Goal: Task Accomplishment & Management: Manage account settings

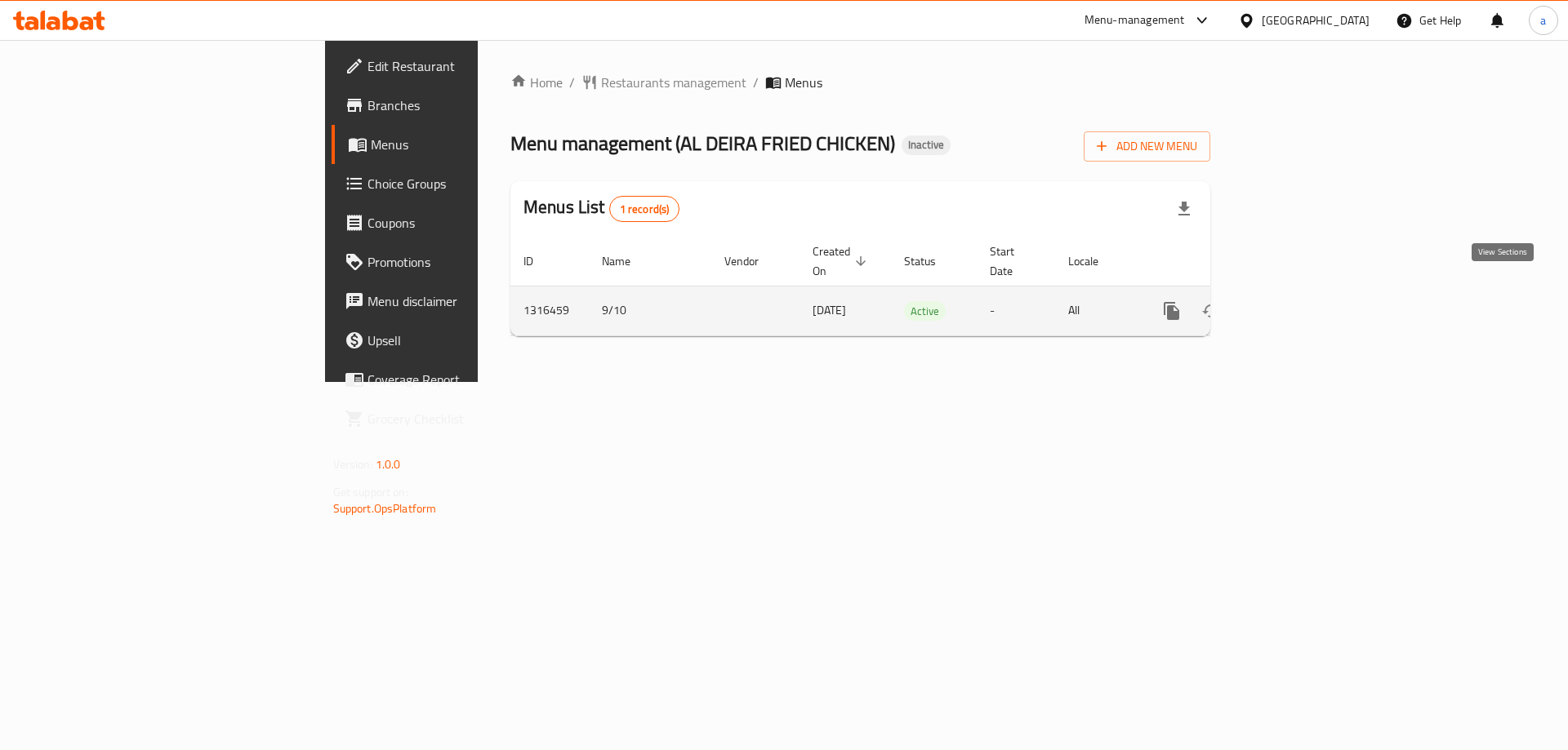
click at [1309, 303] on link "enhanced table" at bounding box center [1290, 311] width 40 height 40
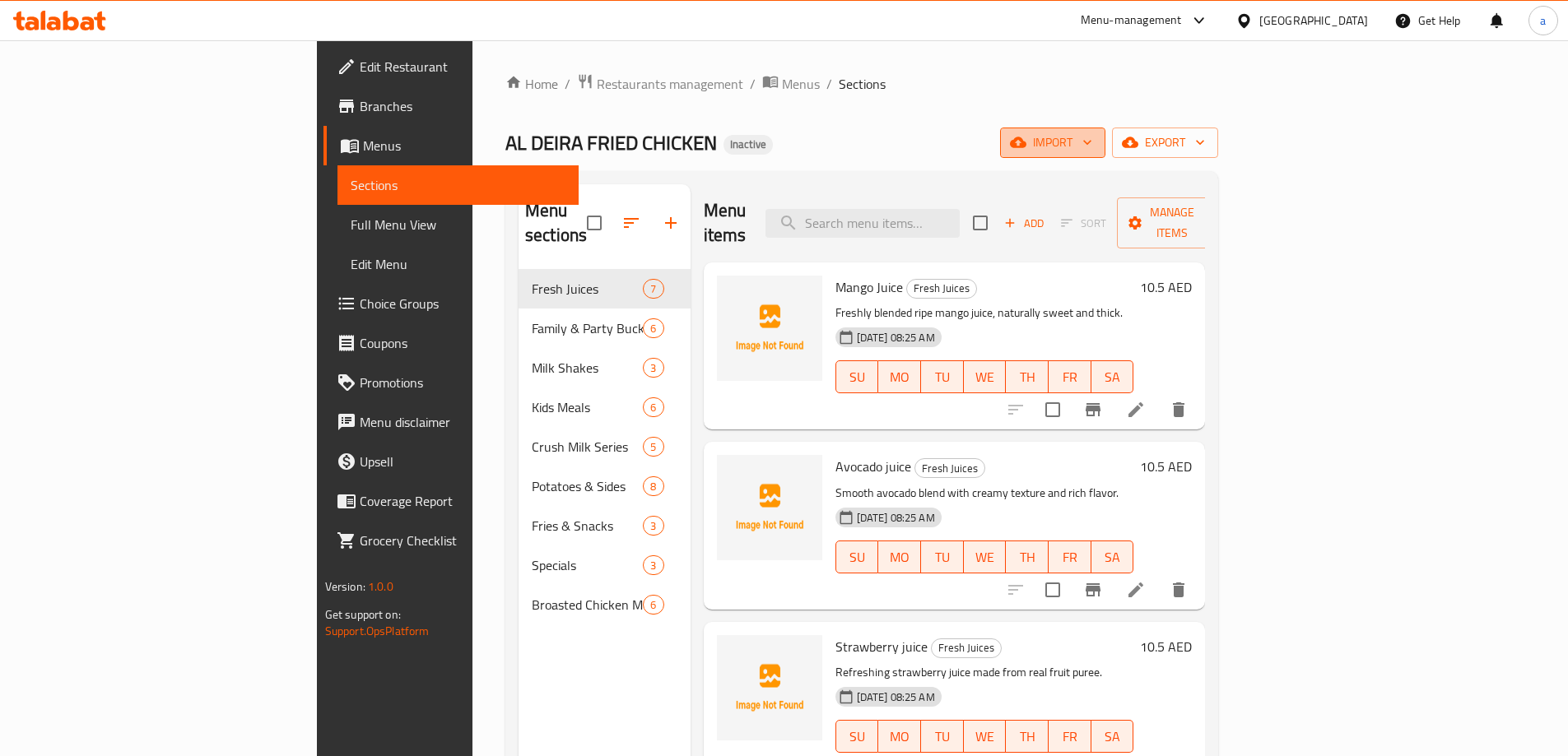
click at [1092, 148] on span "import" at bounding box center [1052, 142] width 79 height 20
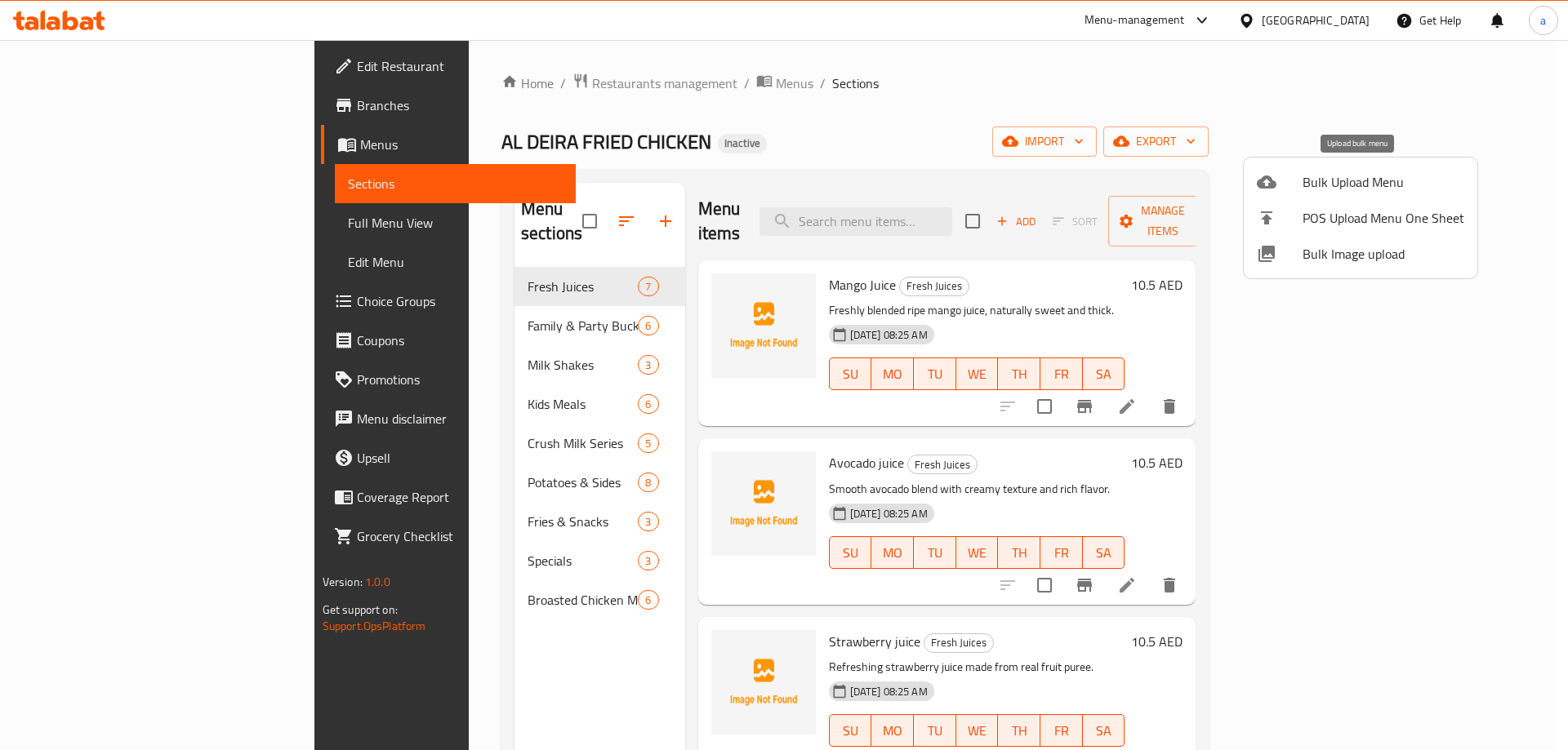
click at [1379, 182] on span "Bulk Upload Menu" at bounding box center [1382, 182] width 161 height 19
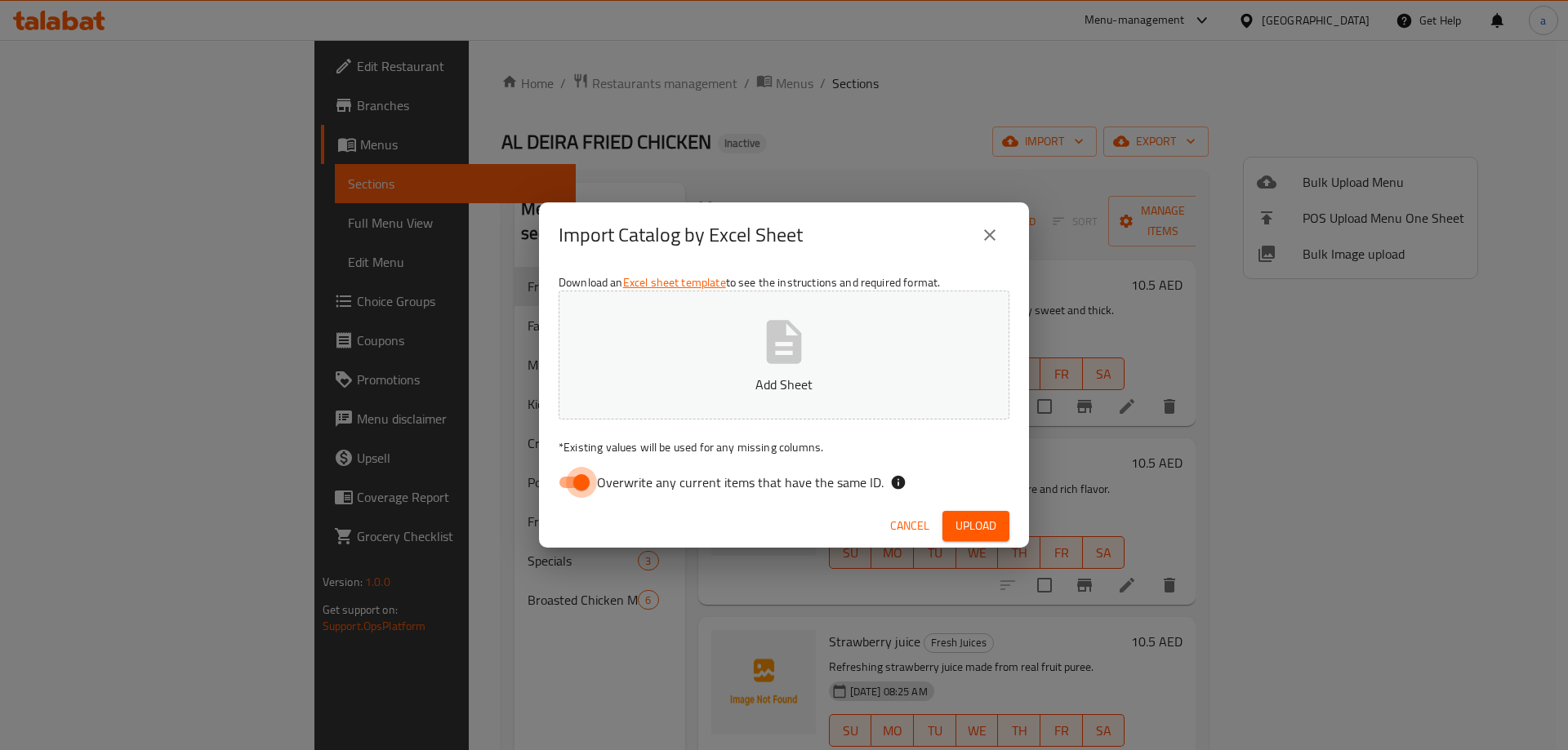
click at [585, 473] on input "Overwrite any current items that have the same ID." at bounding box center [581, 482] width 93 height 31
checkbox input "false"
click at [971, 517] on span "Upload" at bounding box center [975, 526] width 41 height 20
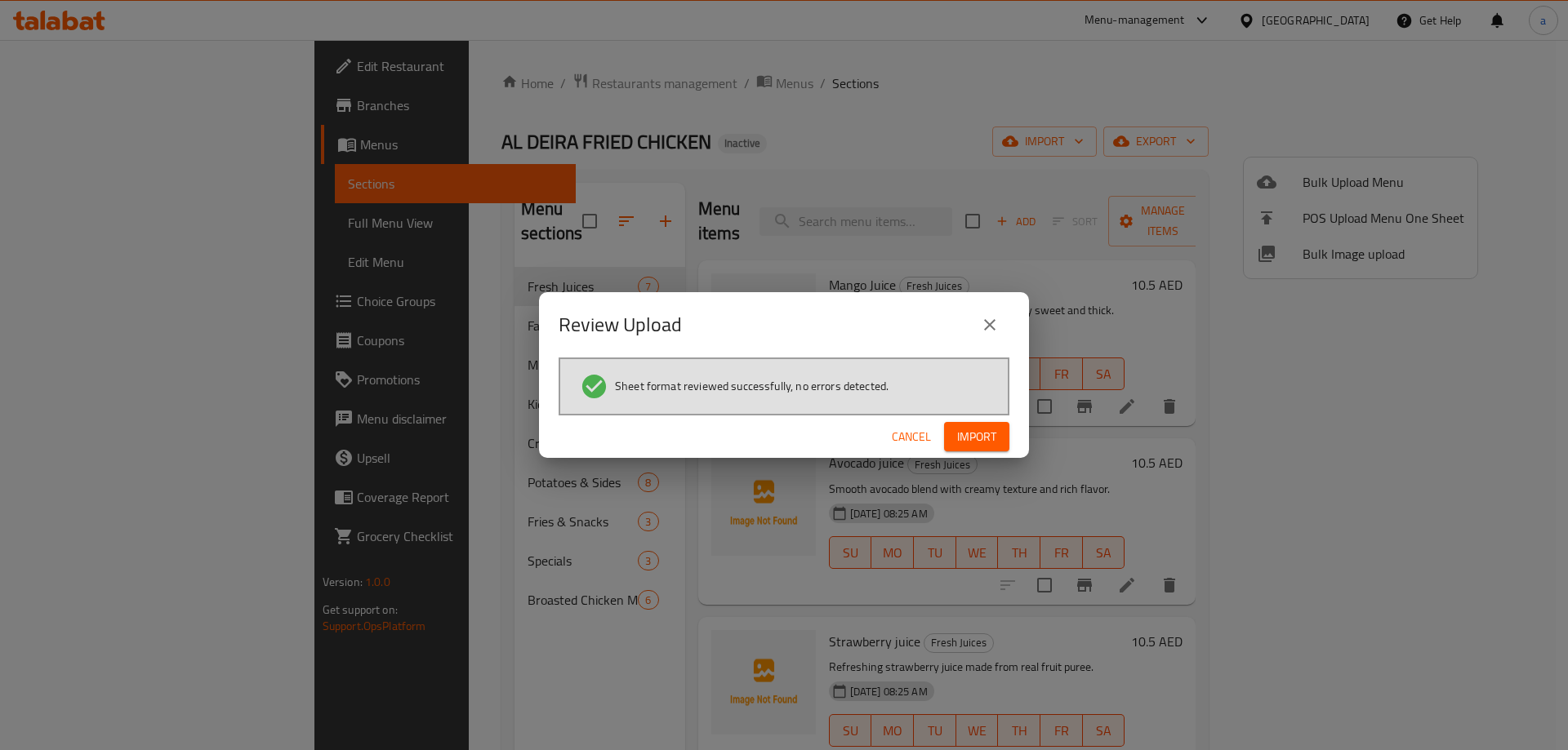
click at [984, 436] on span "Import" at bounding box center [976, 437] width 40 height 20
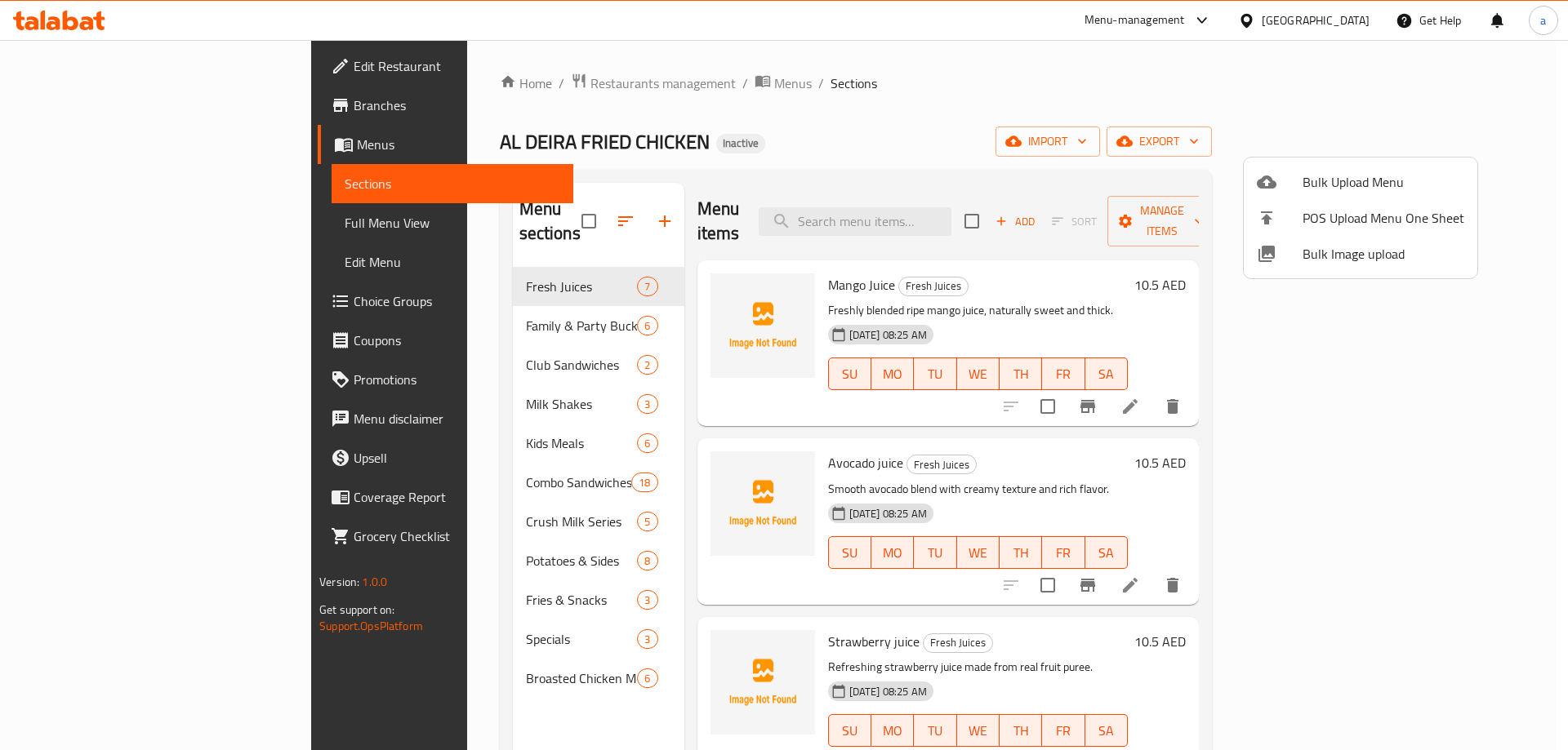
click at [1148, 150] on div at bounding box center [784, 375] width 1568 height 750
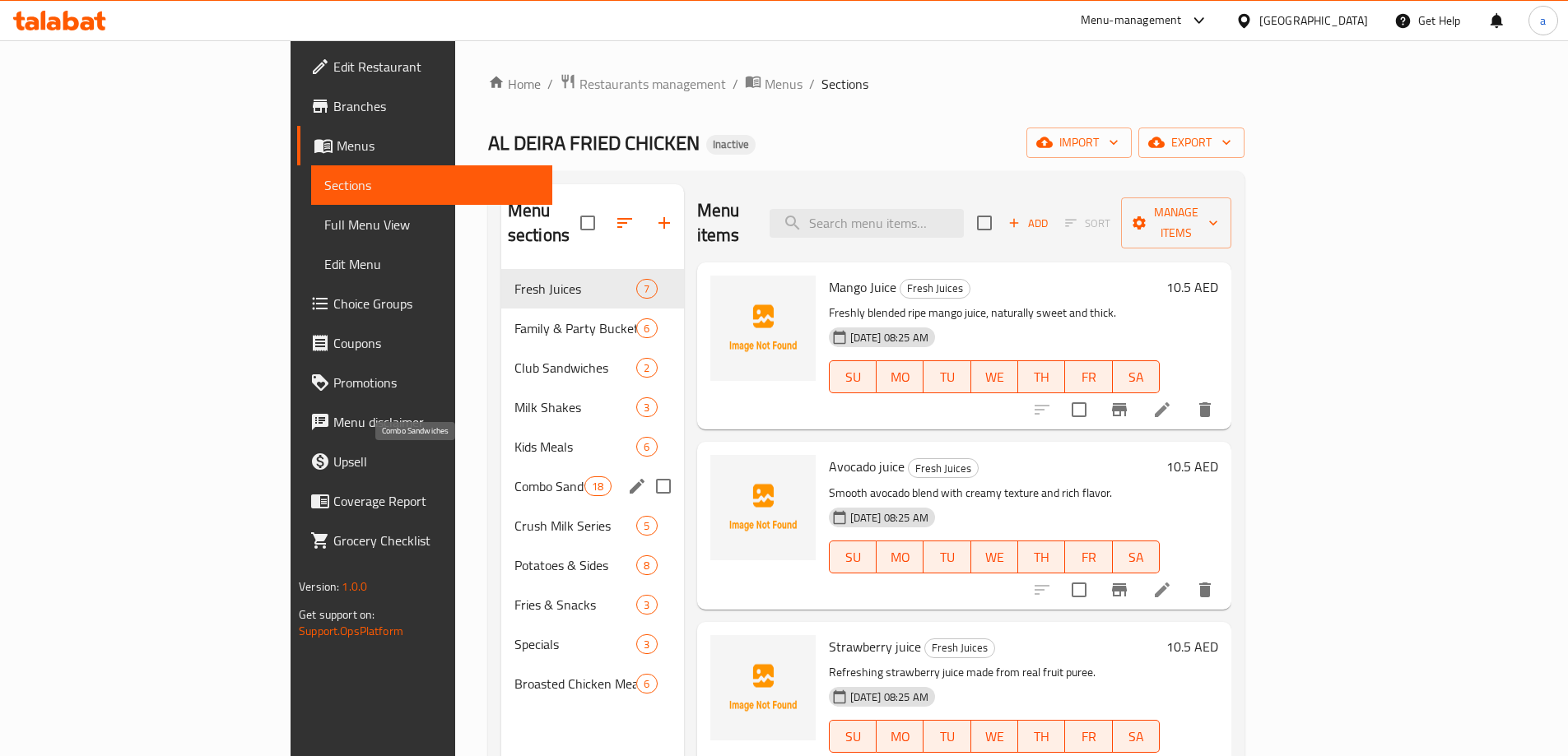
click at [515, 476] on span "Combo Sandwiches" at bounding box center [550, 486] width 70 height 19
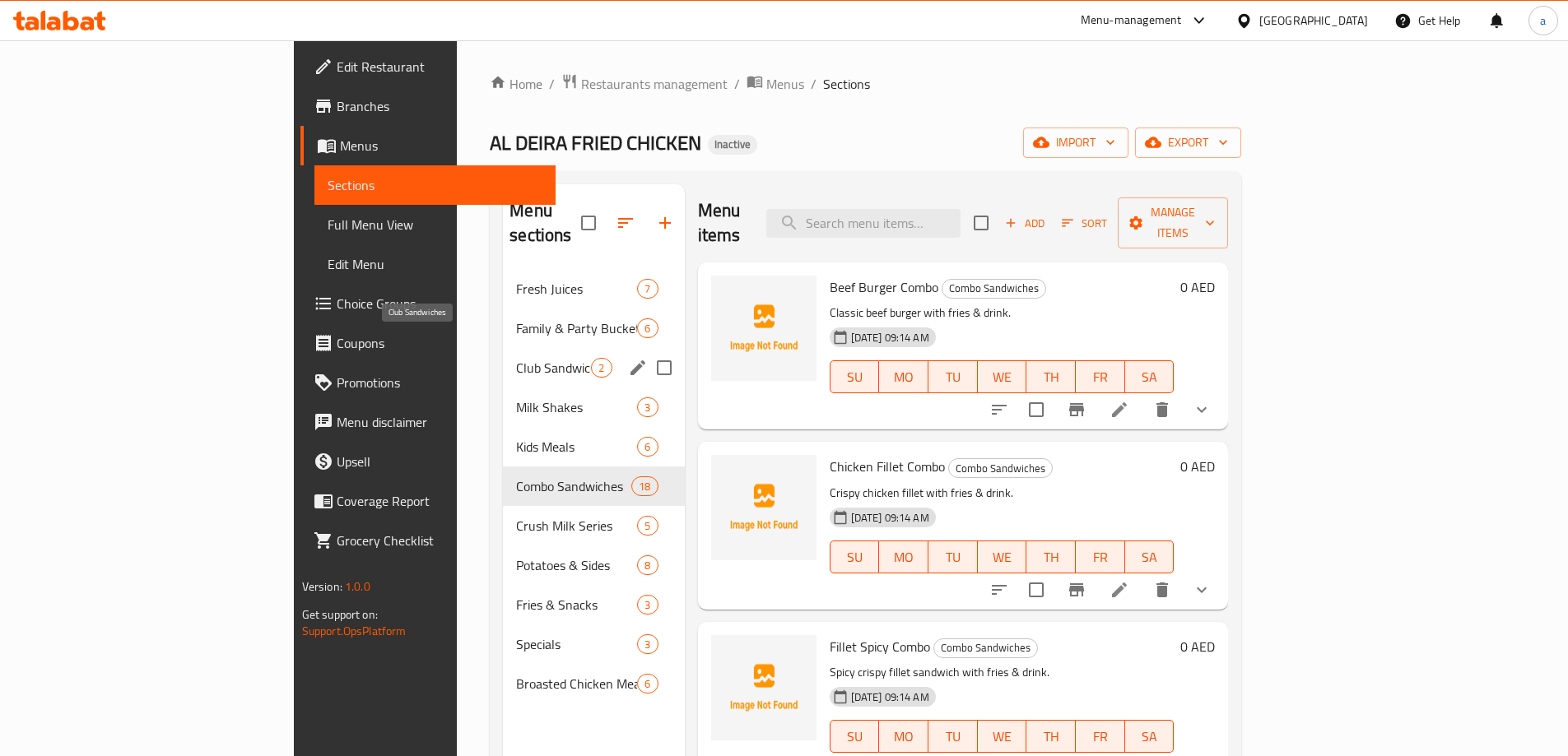
click at [516, 358] on span "Club Sandwiches" at bounding box center [554, 367] width 75 height 19
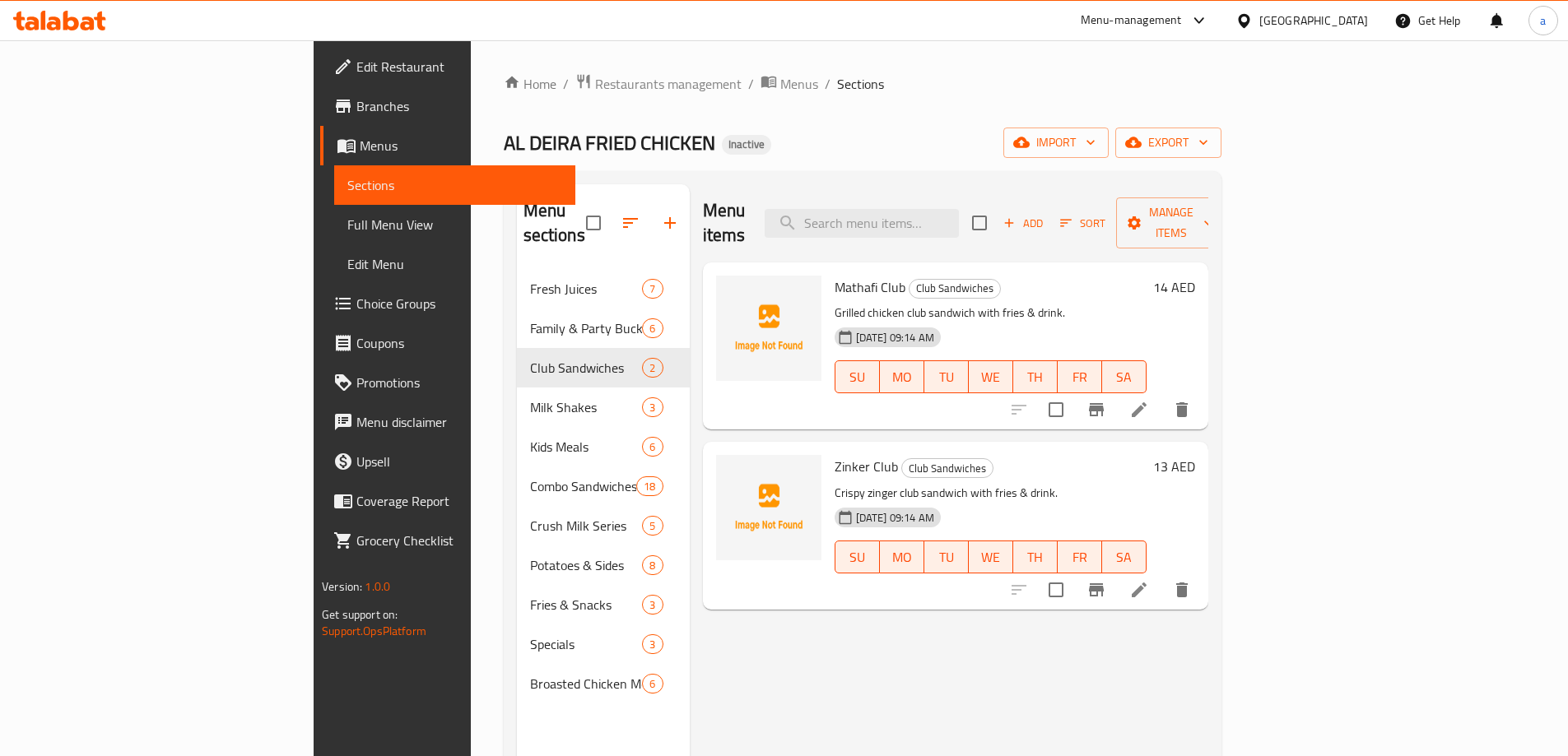
click at [347, 232] on span "Full Menu View" at bounding box center [454, 224] width 214 height 19
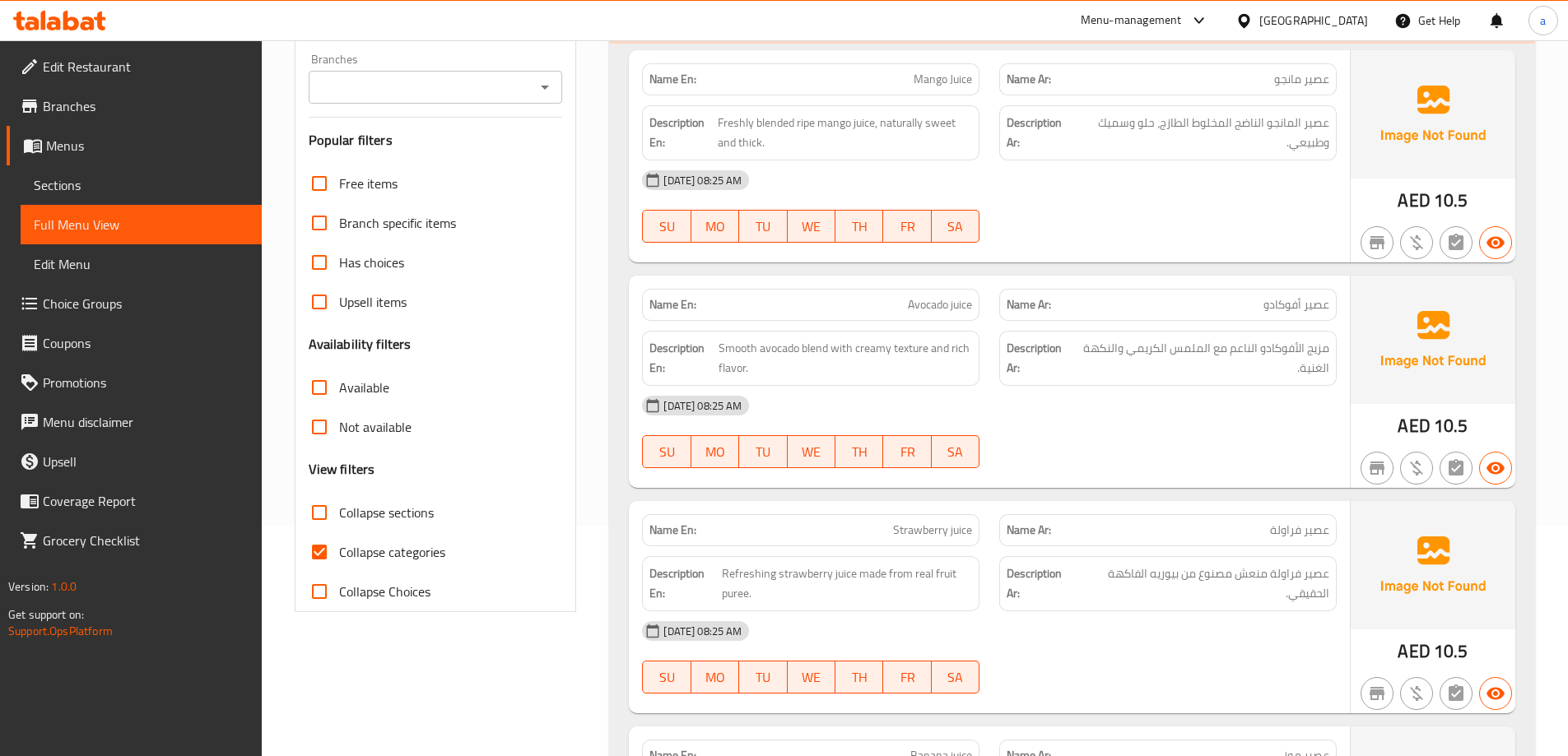
scroll to position [246, 0]
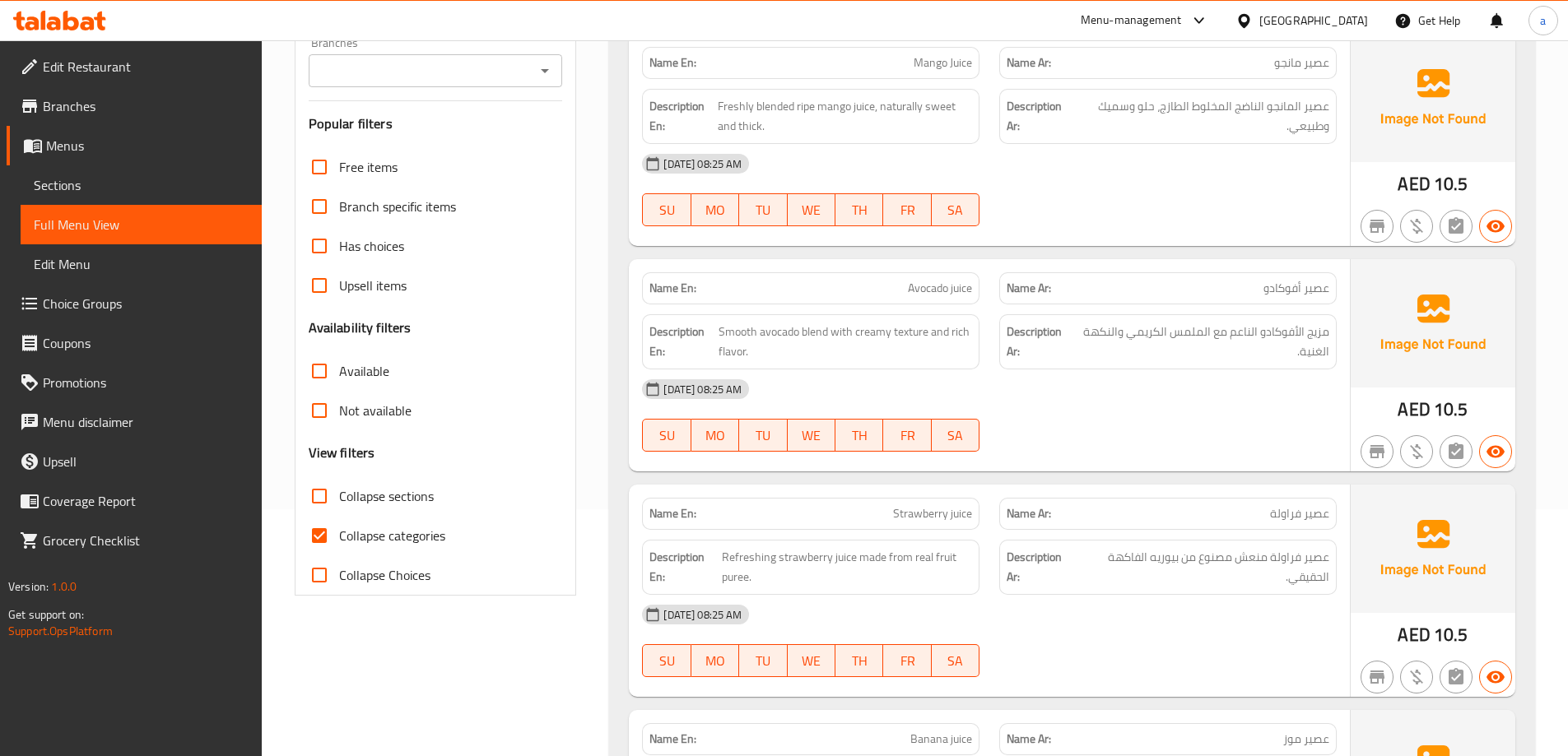
click at [371, 522] on label "Collapse categories" at bounding box center [372, 536] width 146 height 40
click at [339, 522] on input "Collapse categories" at bounding box center [319, 536] width 40 height 40
checkbox input "false"
click at [316, 500] on input "Collapse sections" at bounding box center [319, 496] width 40 height 40
checkbox input "true"
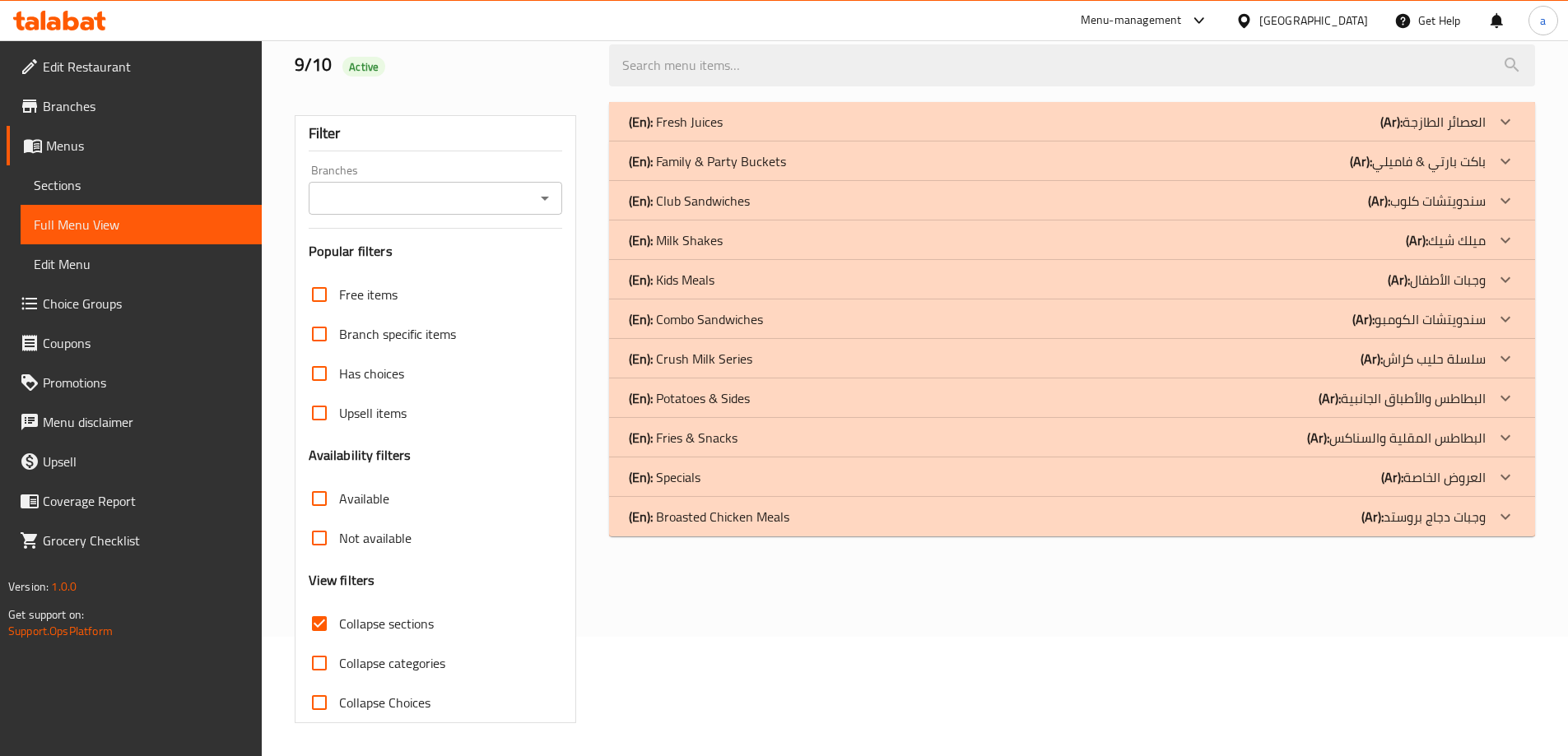
scroll to position [119, 0]
click at [1498, 205] on icon at bounding box center [1506, 201] width 19 height 19
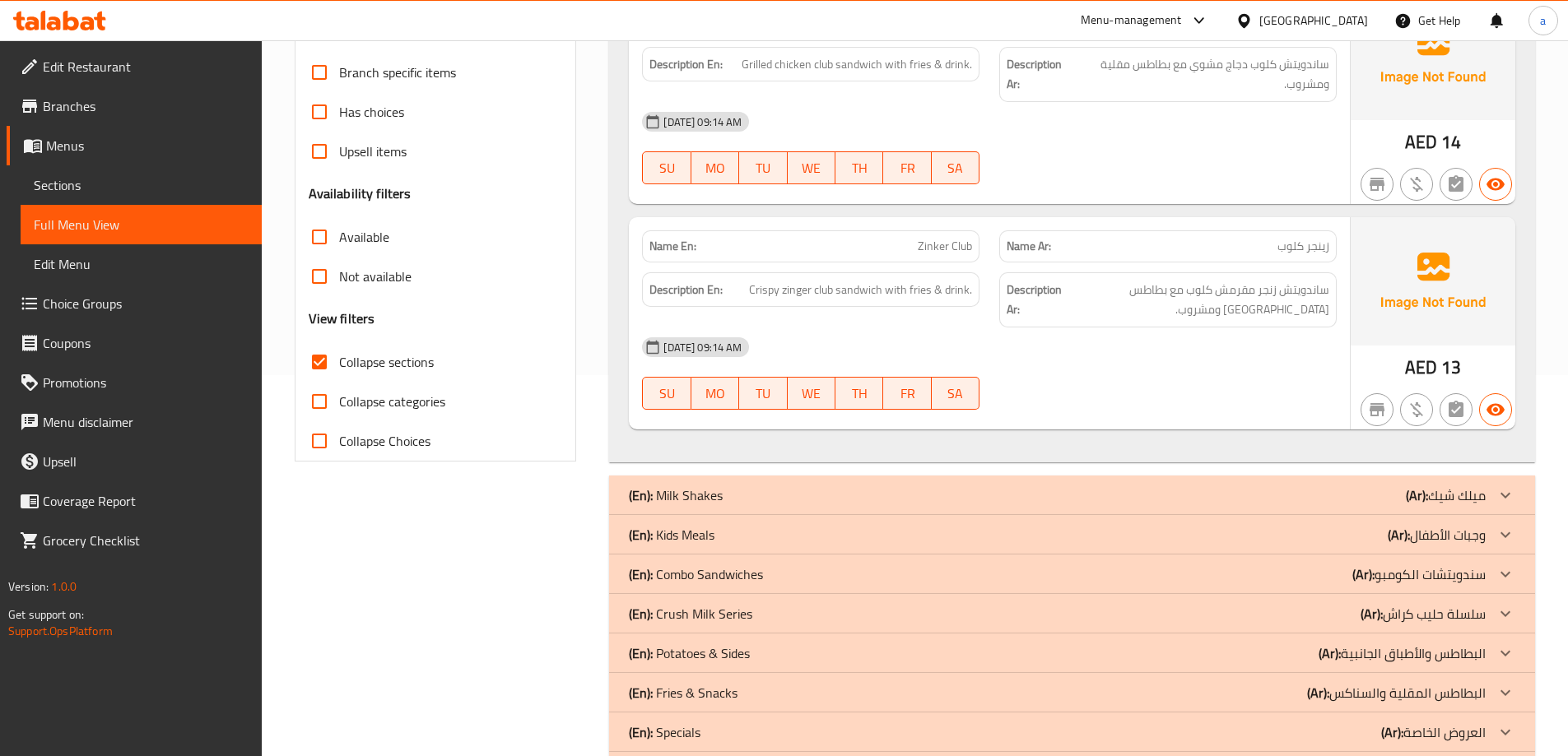
scroll to position [448, 0]
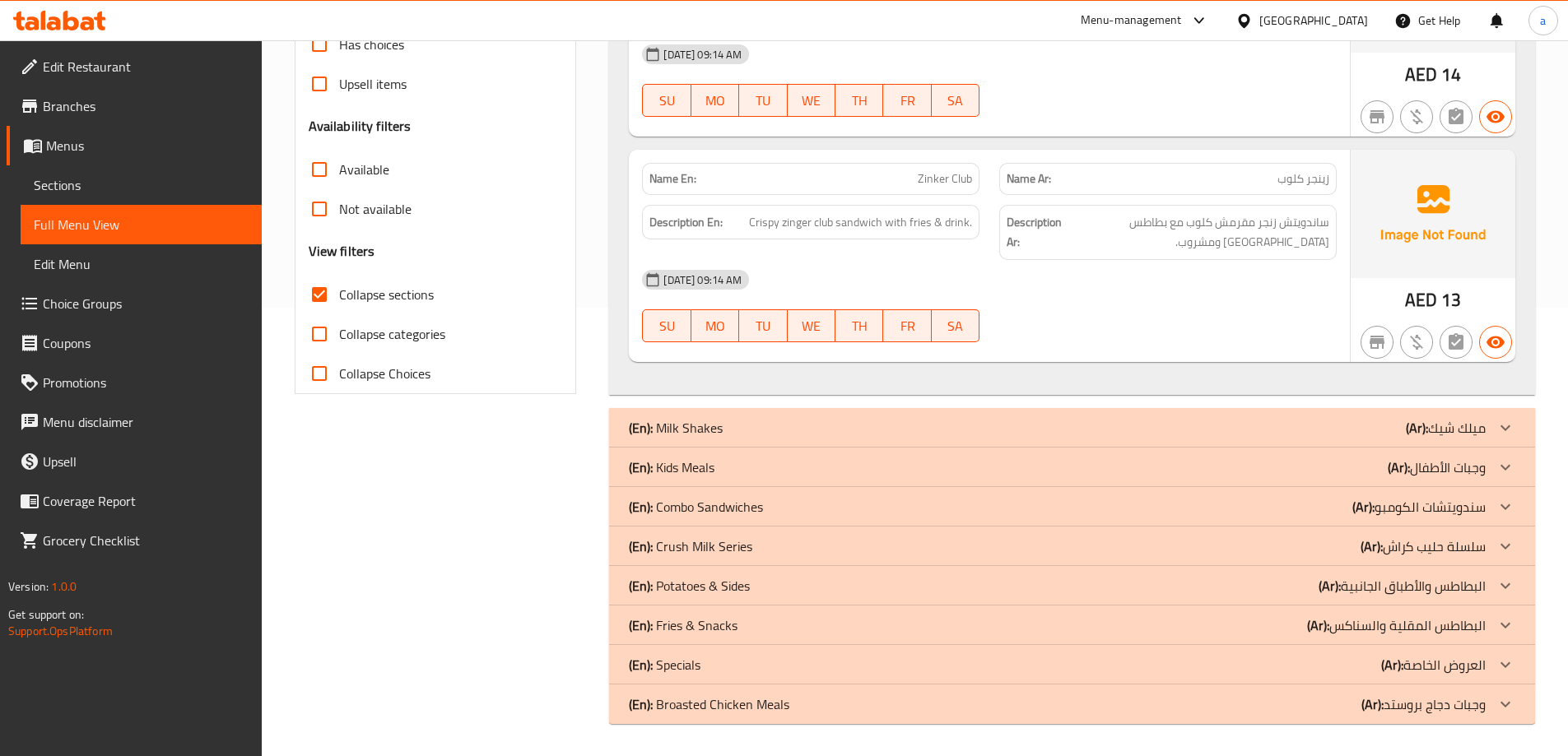
click at [1514, 506] on icon at bounding box center [1506, 507] width 19 height 19
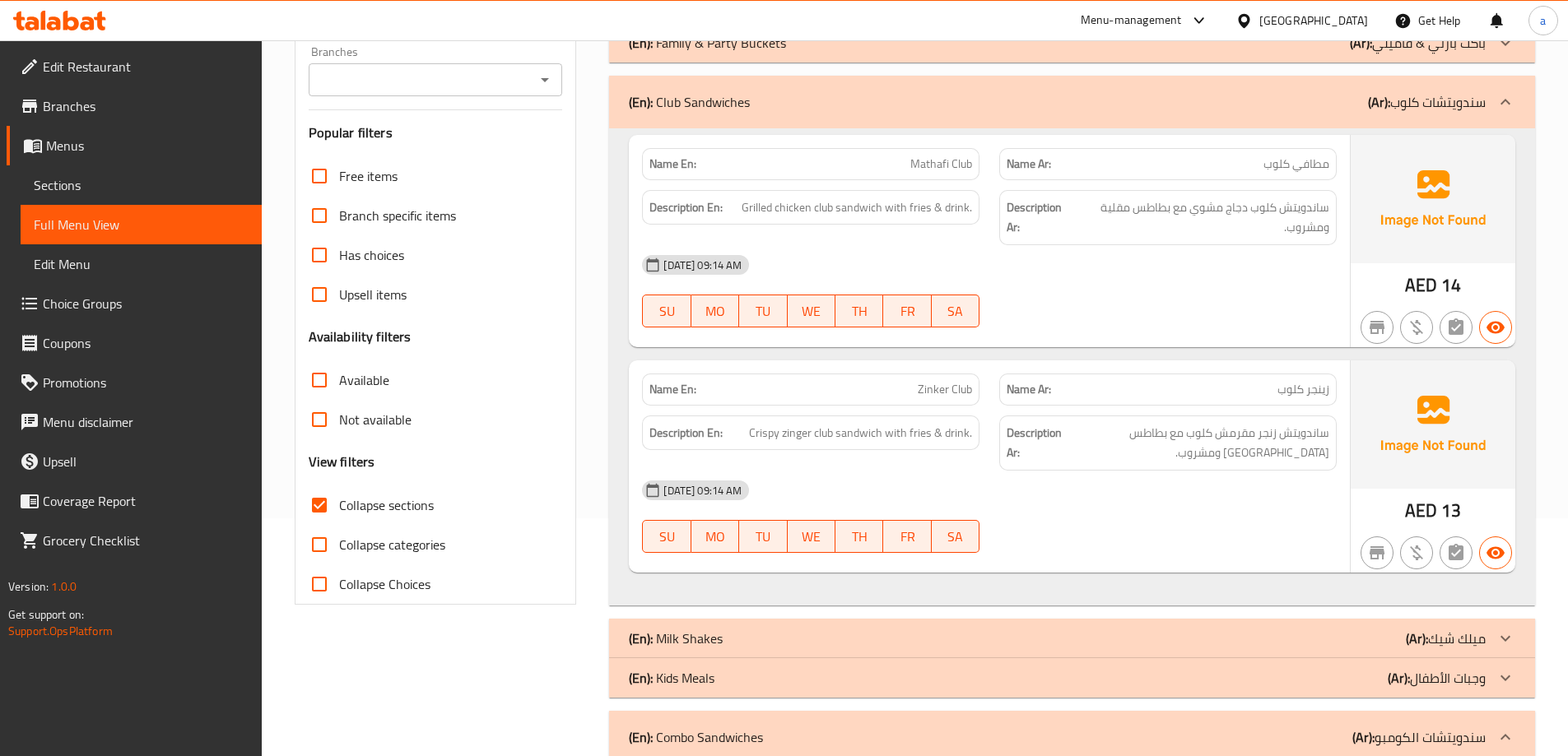
scroll to position [246, 0]
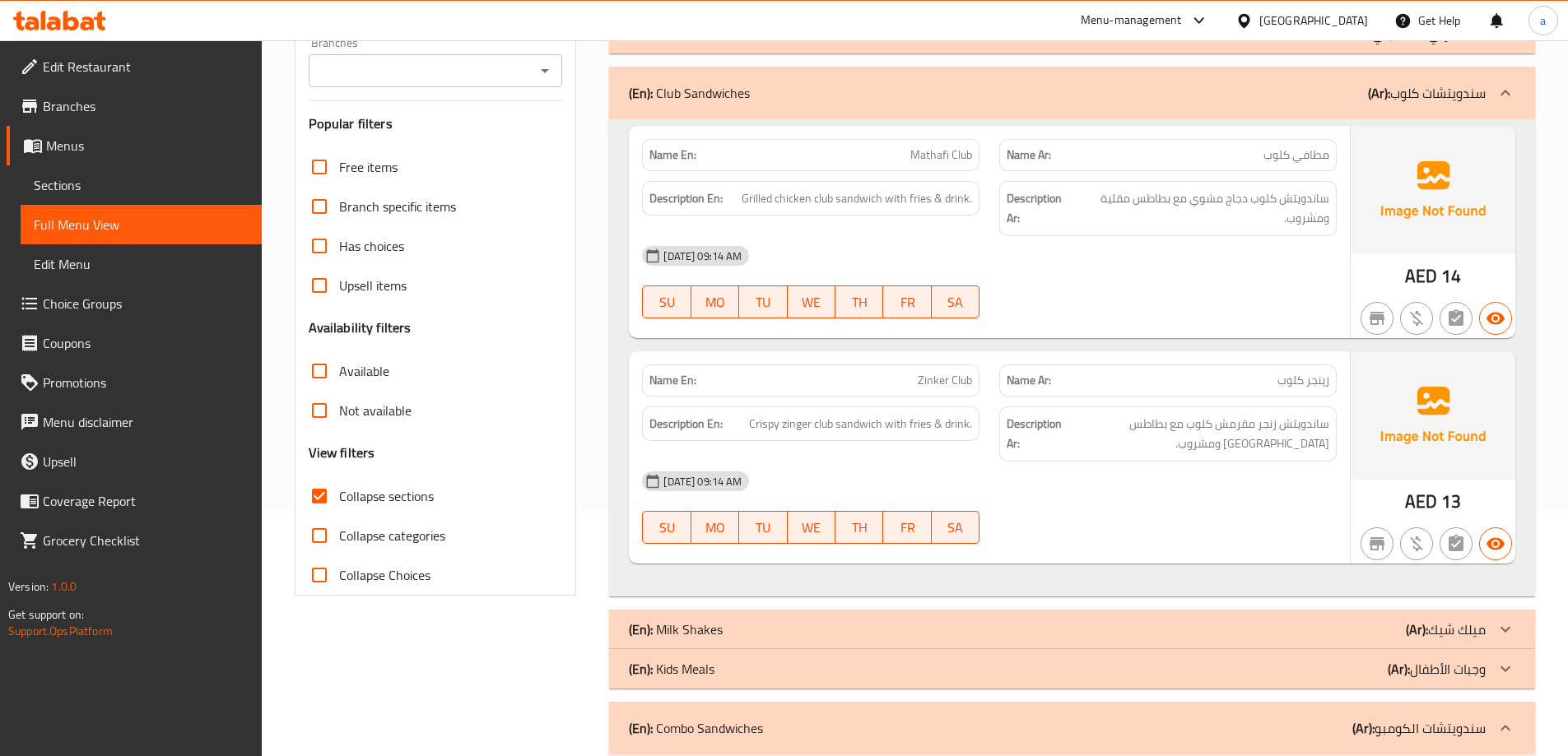
click at [1326, 385] on span "زينجر كلوب" at bounding box center [1303, 381] width 52 height 18
click at [1320, 384] on span "زينجر كلوب" at bounding box center [1303, 381] width 52 height 18
drag, startPoint x: 919, startPoint y: 381, endPoint x: 971, endPoint y: 381, distance: 52.0
click at [971, 381] on span "Zinker Club" at bounding box center [945, 381] width 55 height 18
copy span "Zinker Club"
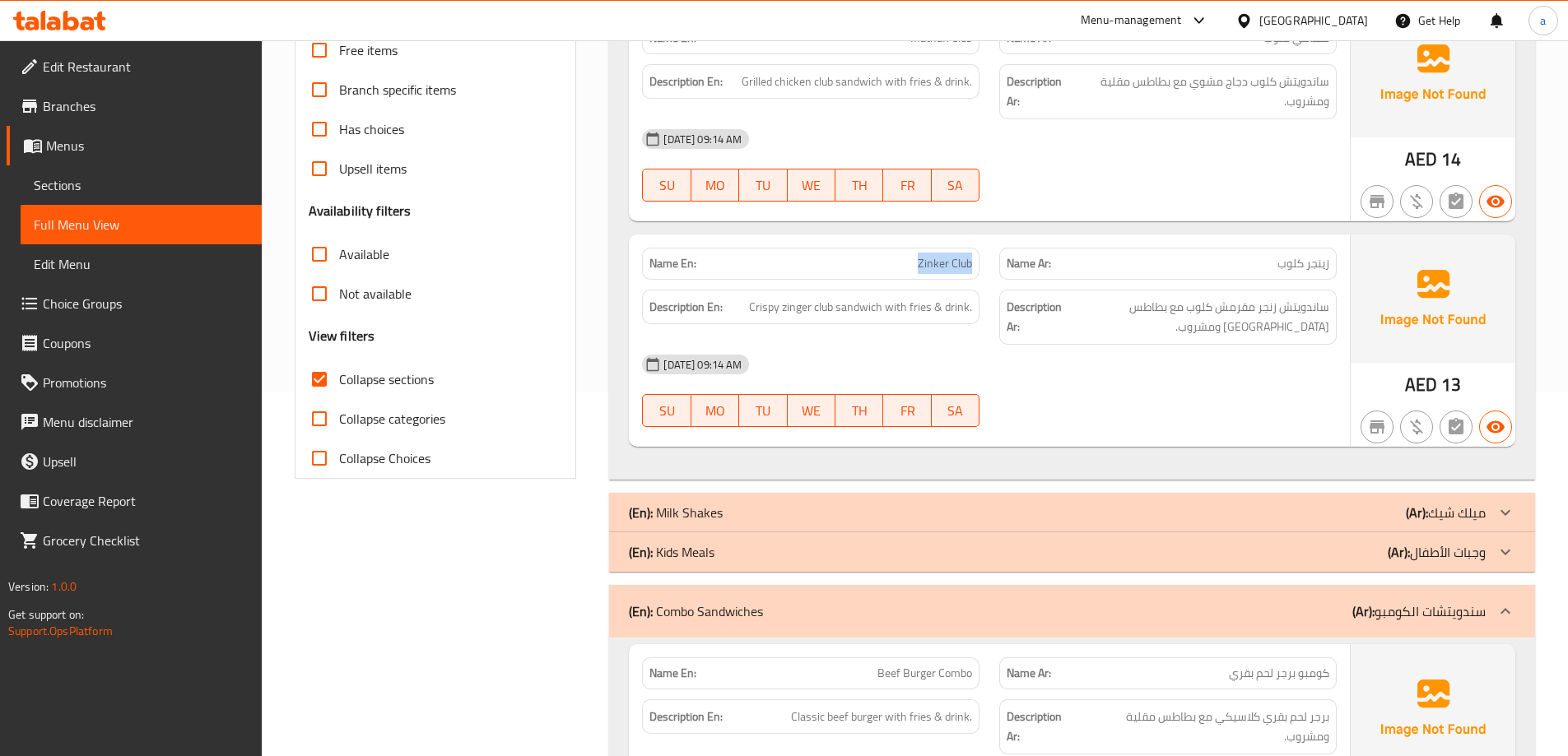
scroll to position [0, 0]
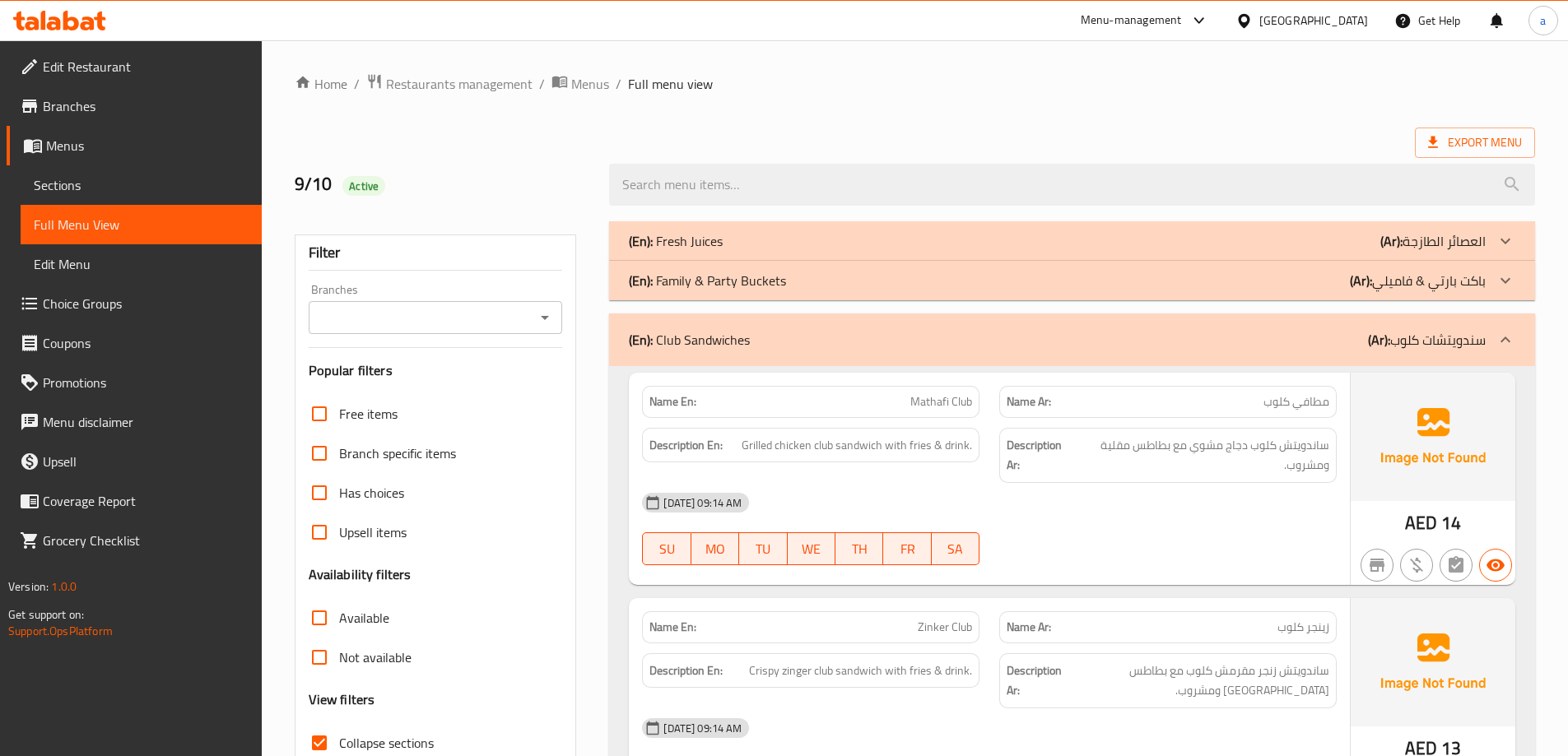
click at [1465, 146] on span "Export Menu" at bounding box center [1475, 142] width 94 height 20
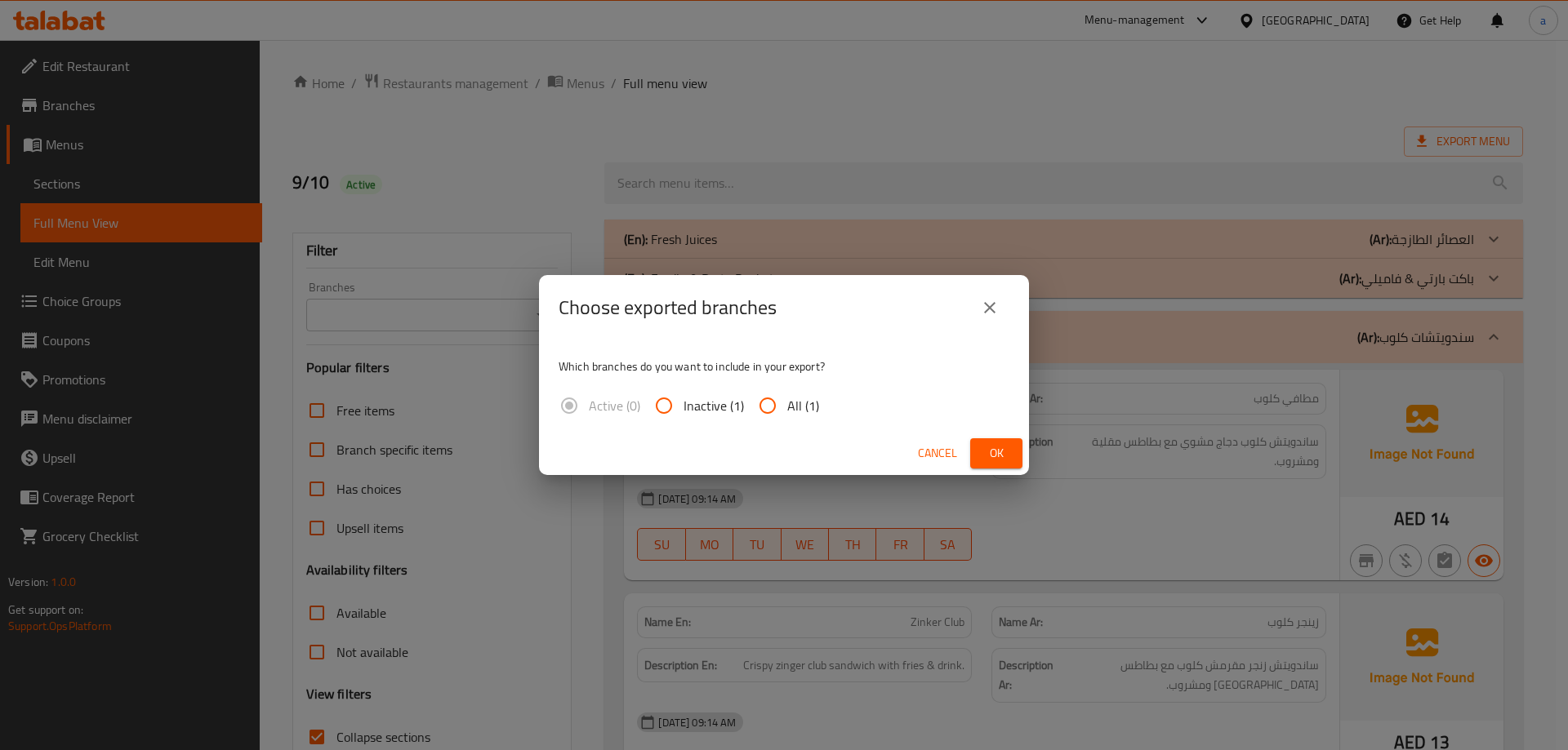
click at [769, 410] on input "All (1)" at bounding box center [768, 406] width 40 height 40
radio input "true"
click at [979, 449] on button "Ok" at bounding box center [997, 453] width 52 height 30
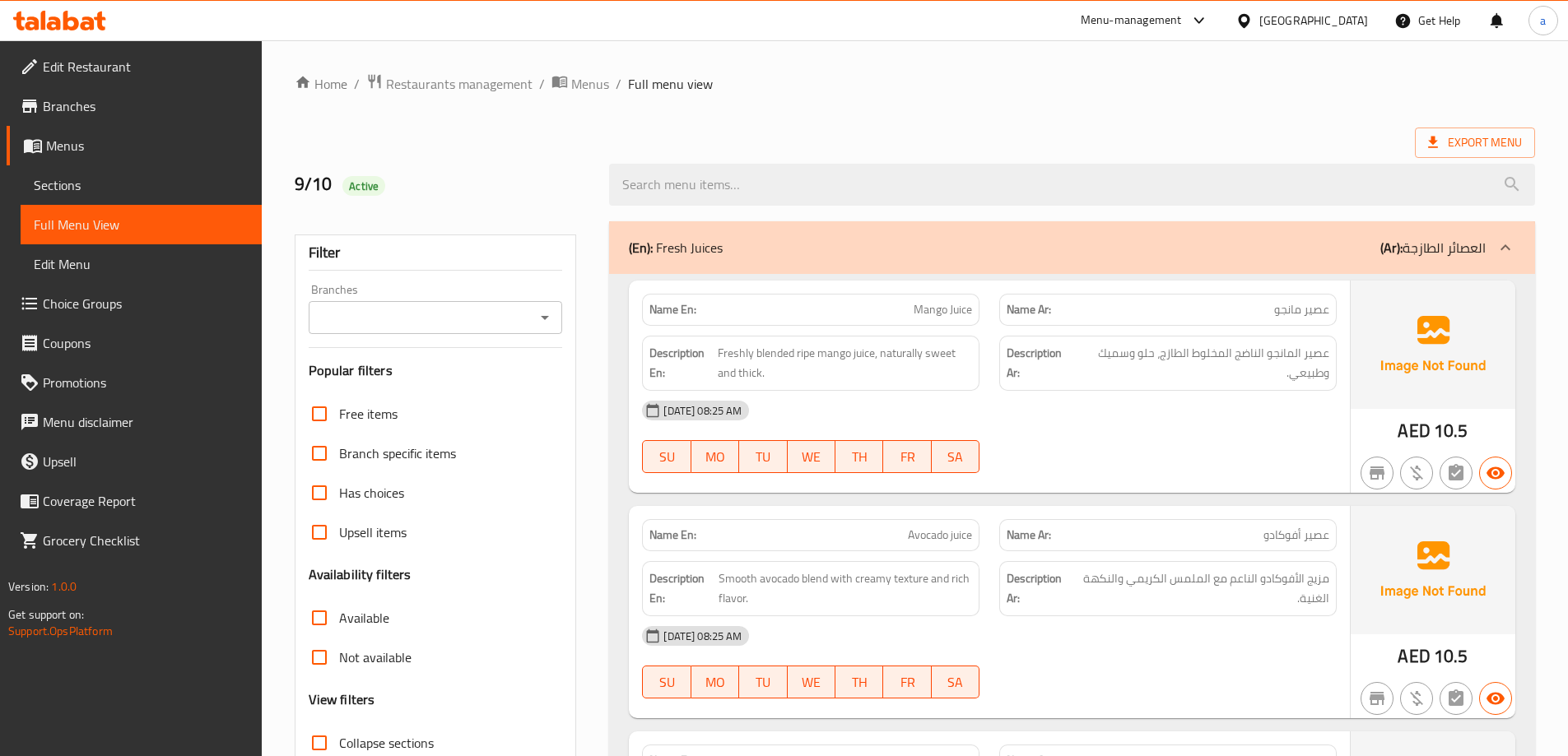
click at [130, 171] on link "Sections" at bounding box center [141, 185] width 242 height 40
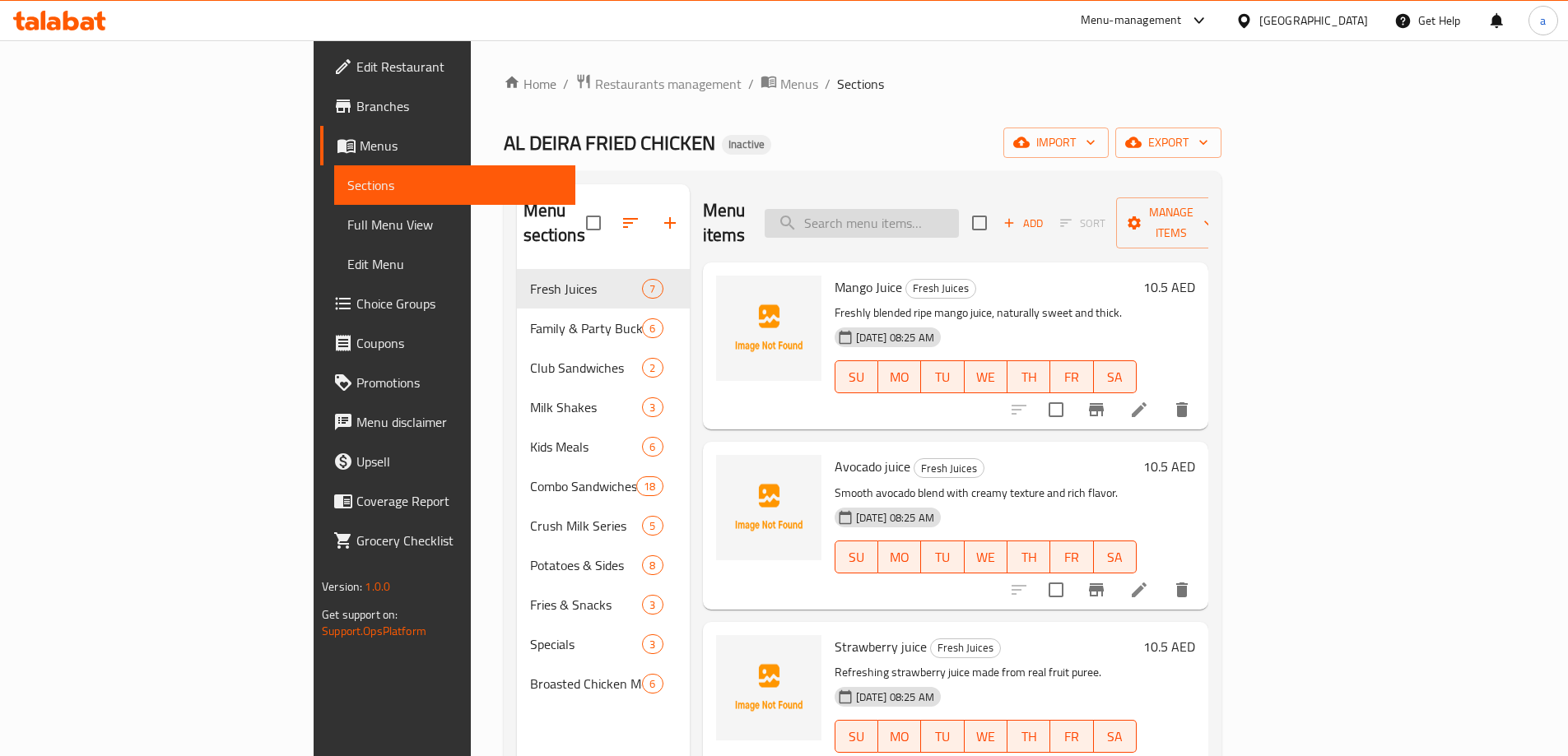
click at [959, 217] on input "search" at bounding box center [861, 224] width 194 height 29
paste input "Zinker Club"
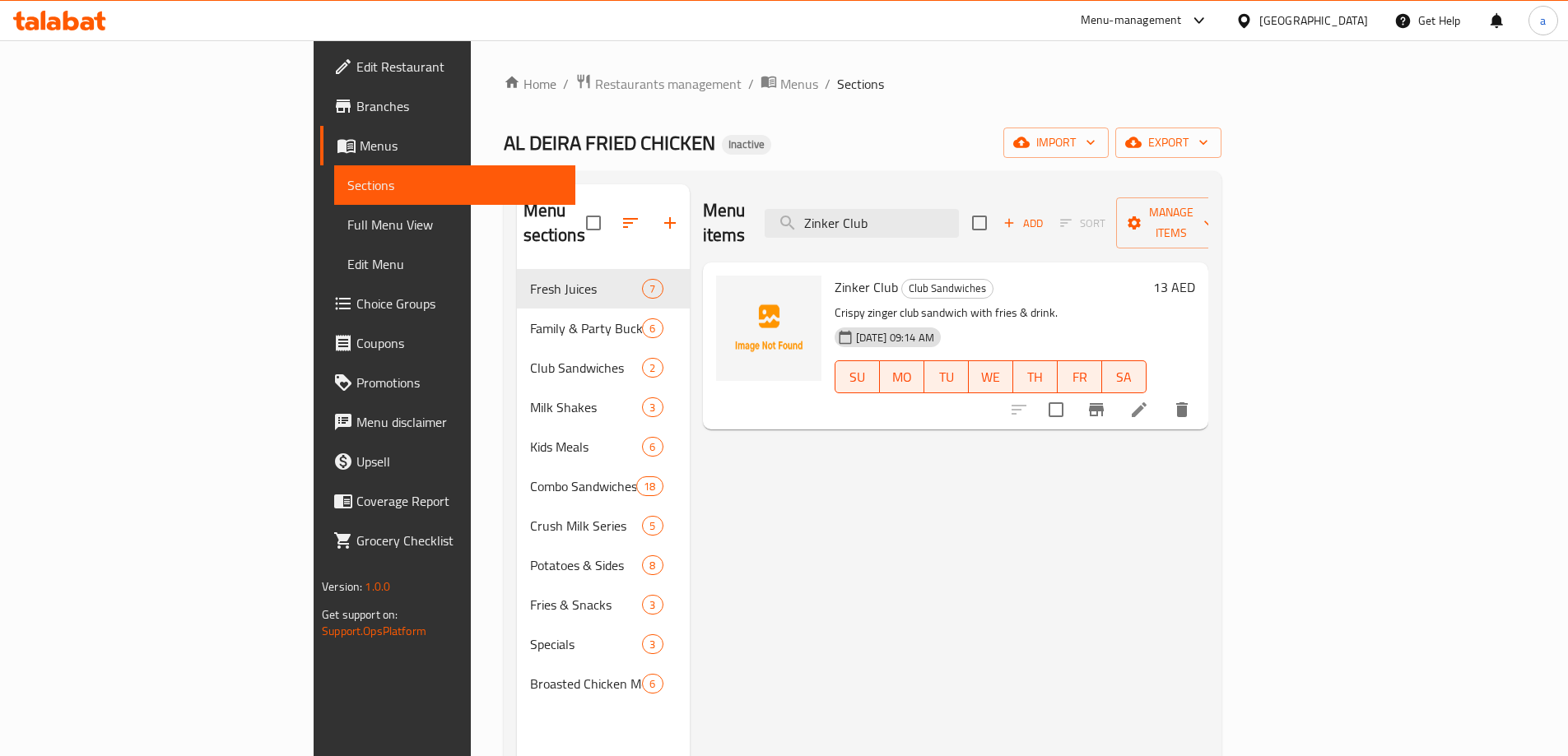
type input "Zinker Club"
click at [1149, 400] on icon at bounding box center [1139, 410] width 19 height 19
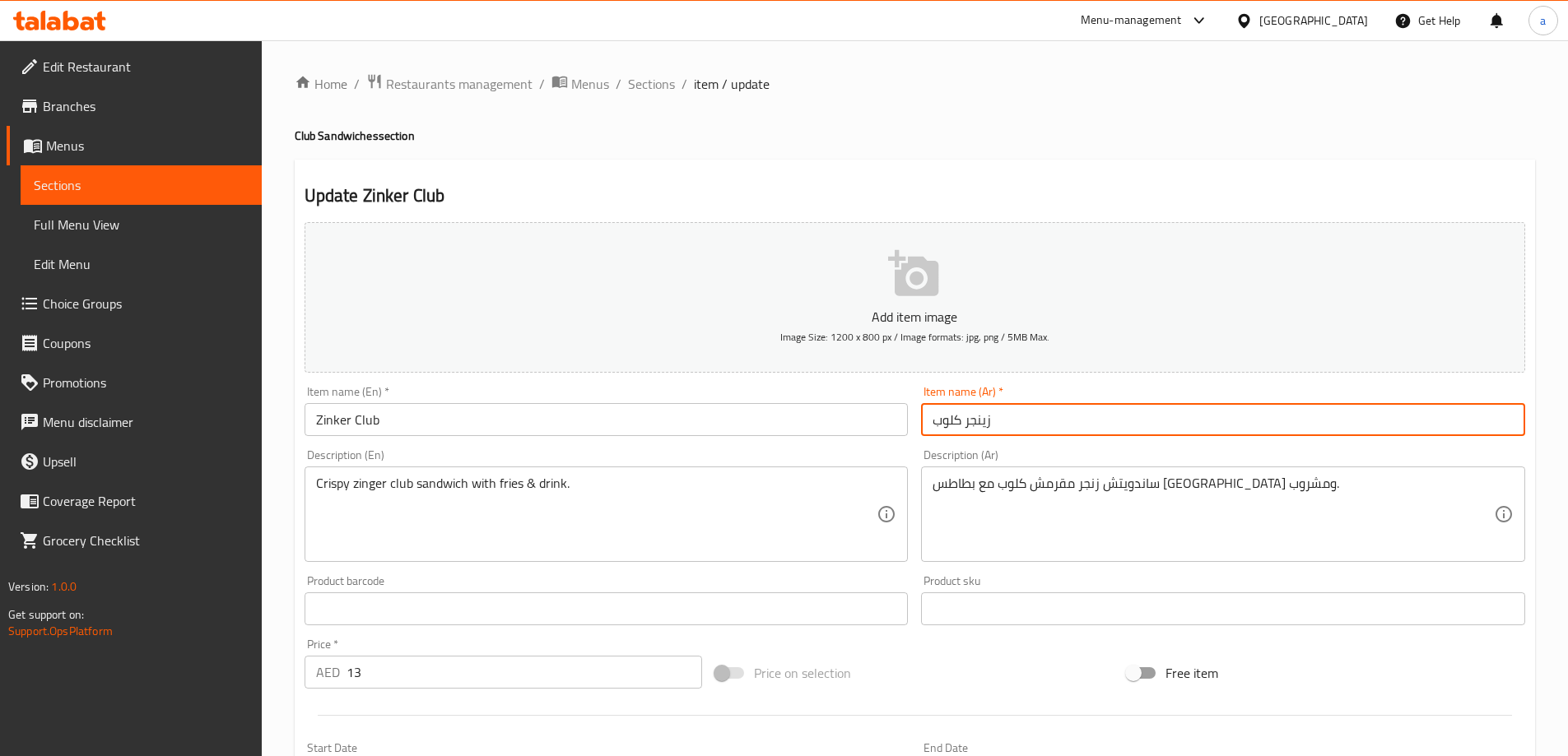
click at [983, 422] on input "زينجر كلوب" at bounding box center [1223, 420] width 604 height 33
type input "زنجر كلوب"
click at [782, 445] on div "Description (En) Crispy zinger club sandwich with fries & drink. Description (E…" at bounding box center [607, 505] width 618 height 126
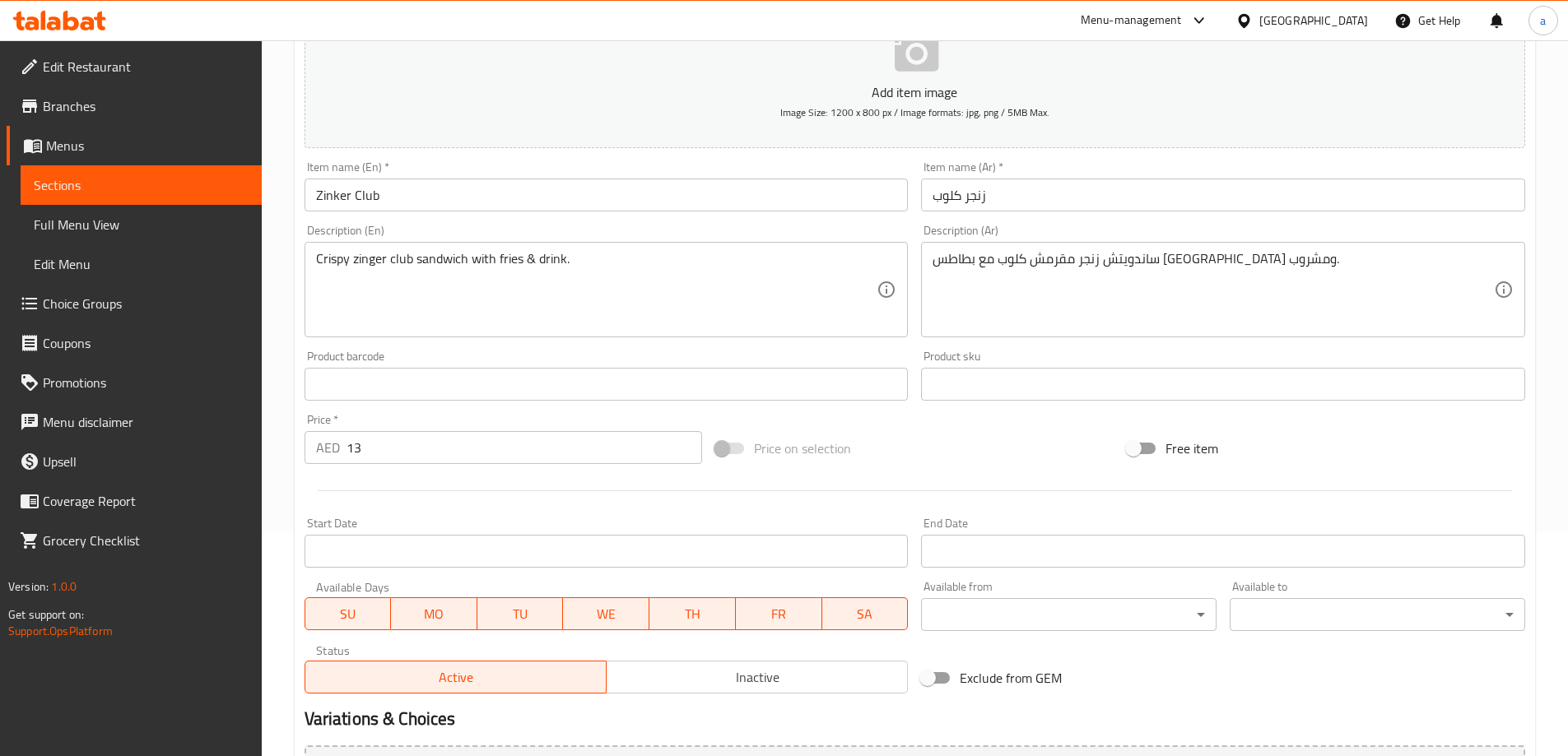
scroll to position [406, 0]
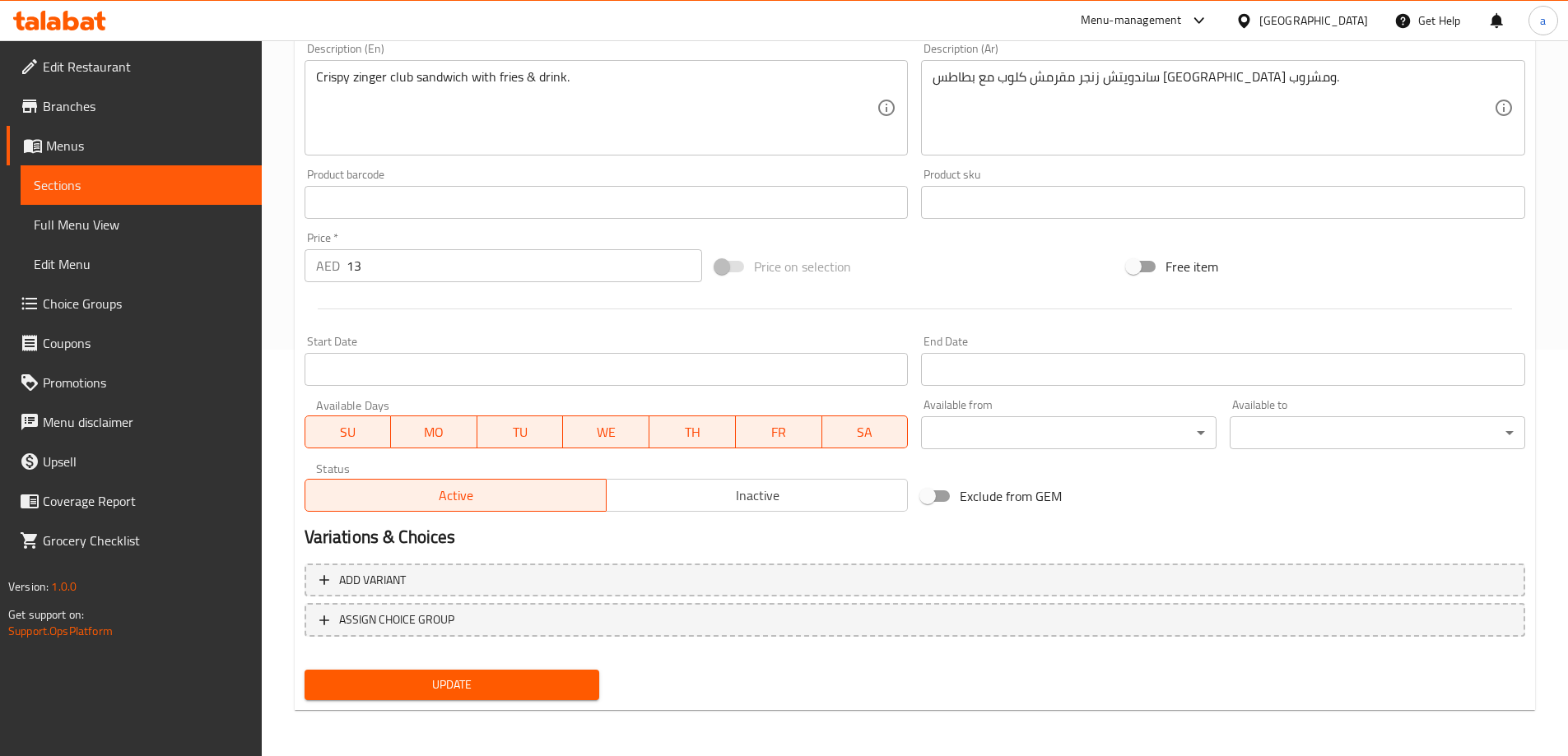
click at [526, 677] on span "Update" at bounding box center [452, 685] width 269 height 20
click at [121, 185] on span "Sections" at bounding box center [141, 185] width 214 height 19
